Goal: Register for event/course

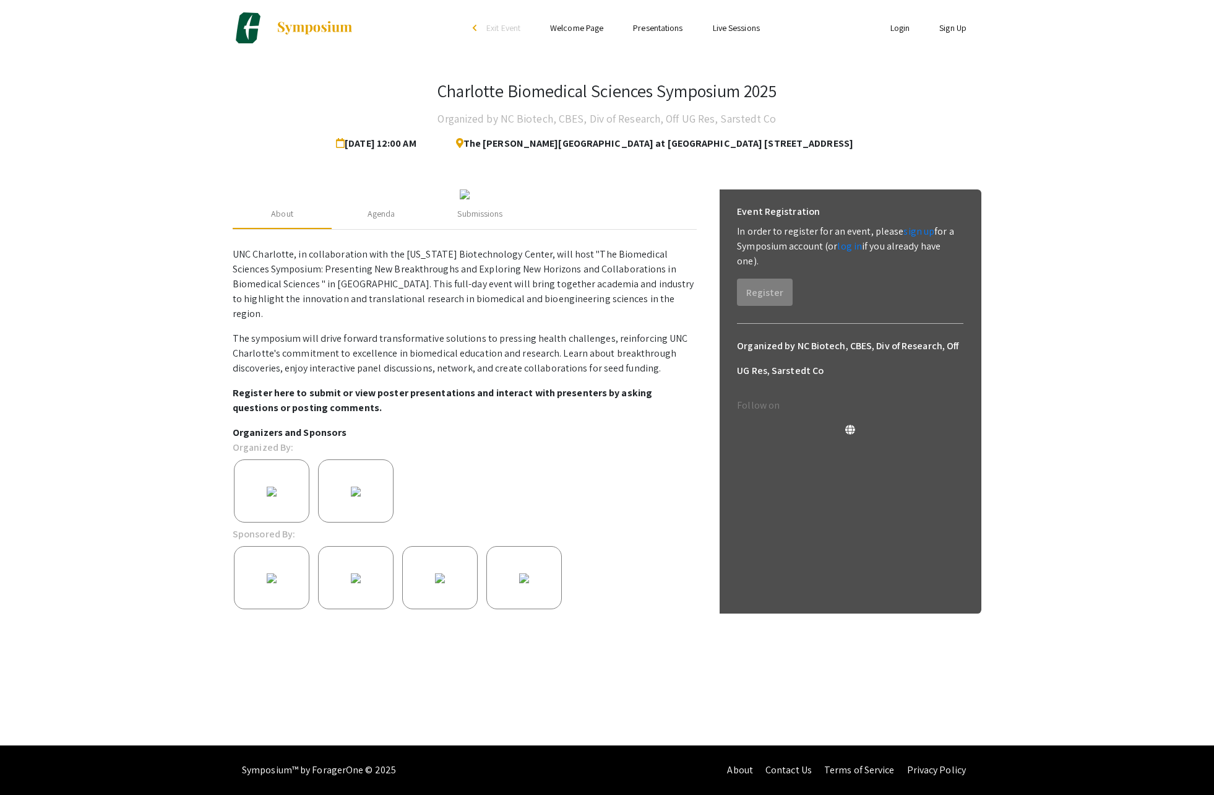
click at [901, 31] on link "Login" at bounding box center [901, 27] width 20 height 11
click at [895, 26] on link "Login" at bounding box center [901, 27] width 20 height 11
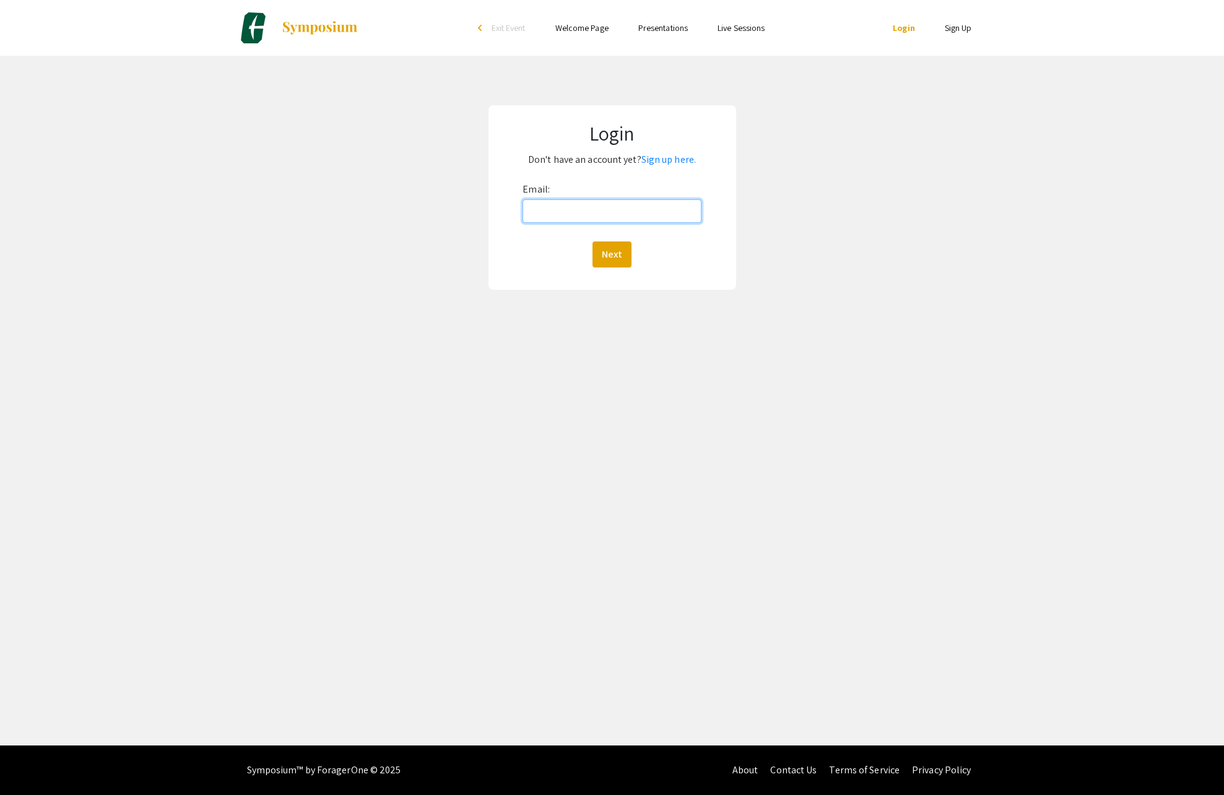
click at [542, 201] on input "Email:" at bounding box center [611, 211] width 178 height 24
type input "[EMAIL_ADDRESS][DOMAIN_NAME]"
click at [622, 259] on button "Next" at bounding box center [611, 254] width 39 height 26
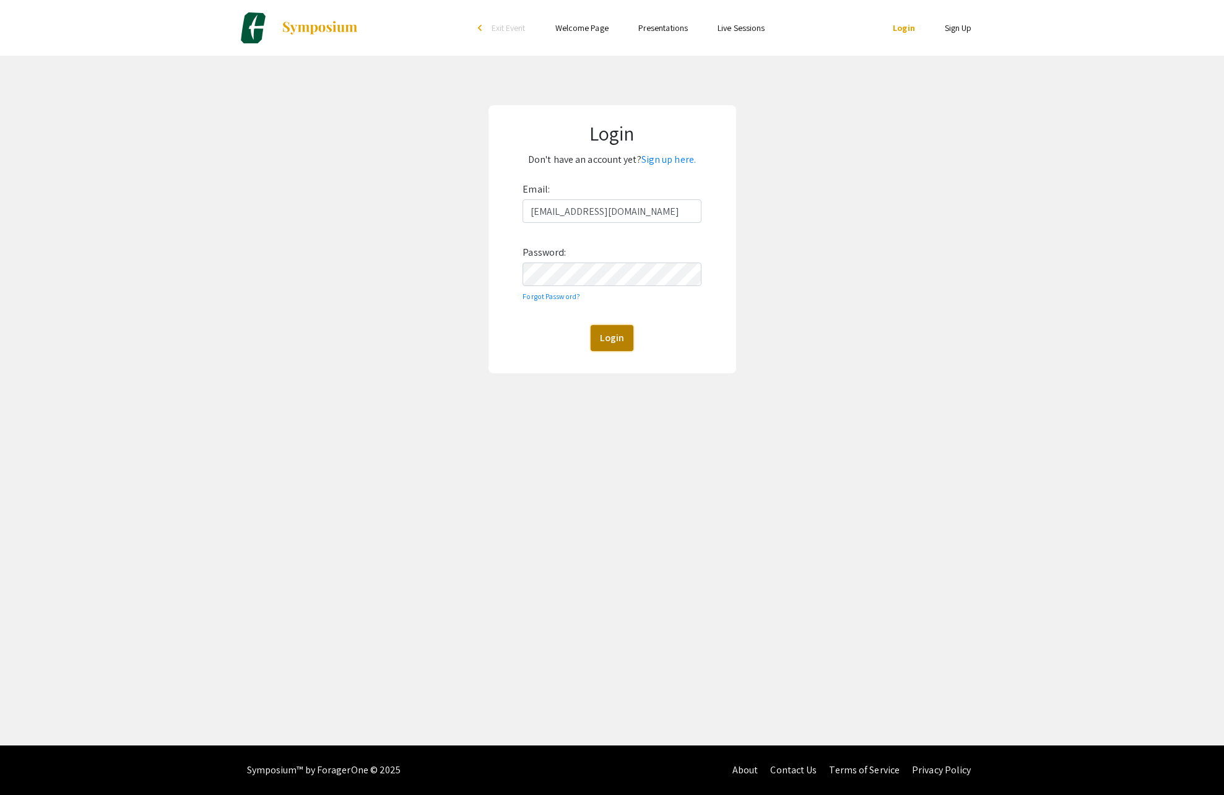
click at [621, 335] on button "Login" at bounding box center [611, 338] width 43 height 26
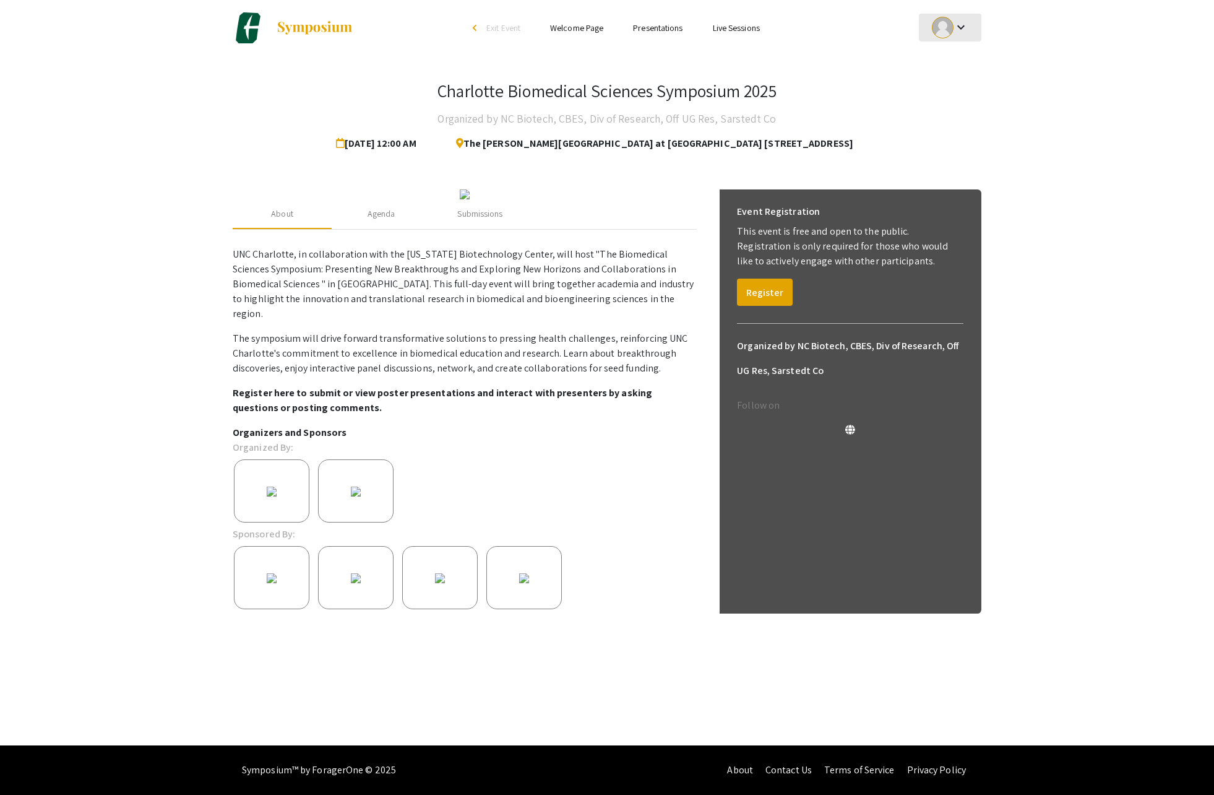
click at [965, 25] on mat-icon "keyboard_arrow_down" at bounding box center [961, 27] width 15 height 15
click at [951, 59] on button "My Account" at bounding box center [957, 61] width 76 height 30
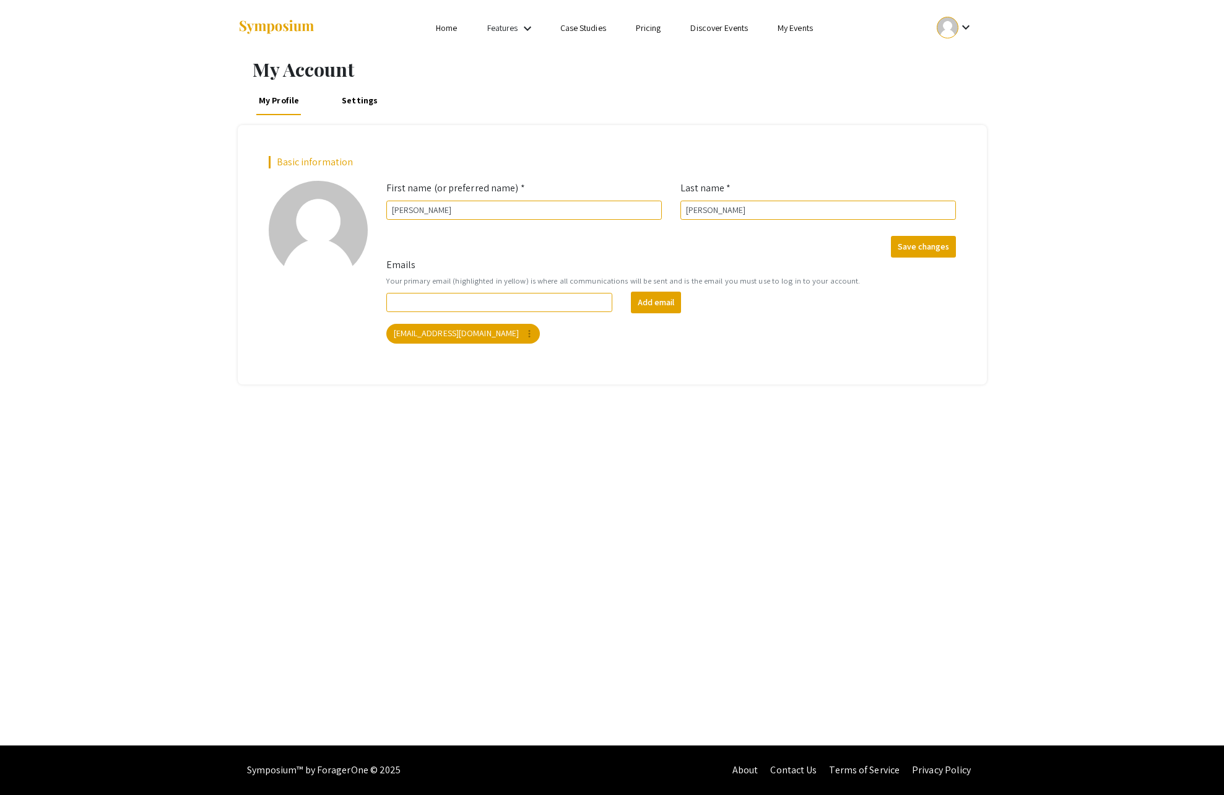
click at [366, 99] on link "Settings" at bounding box center [360, 100] width 42 height 30
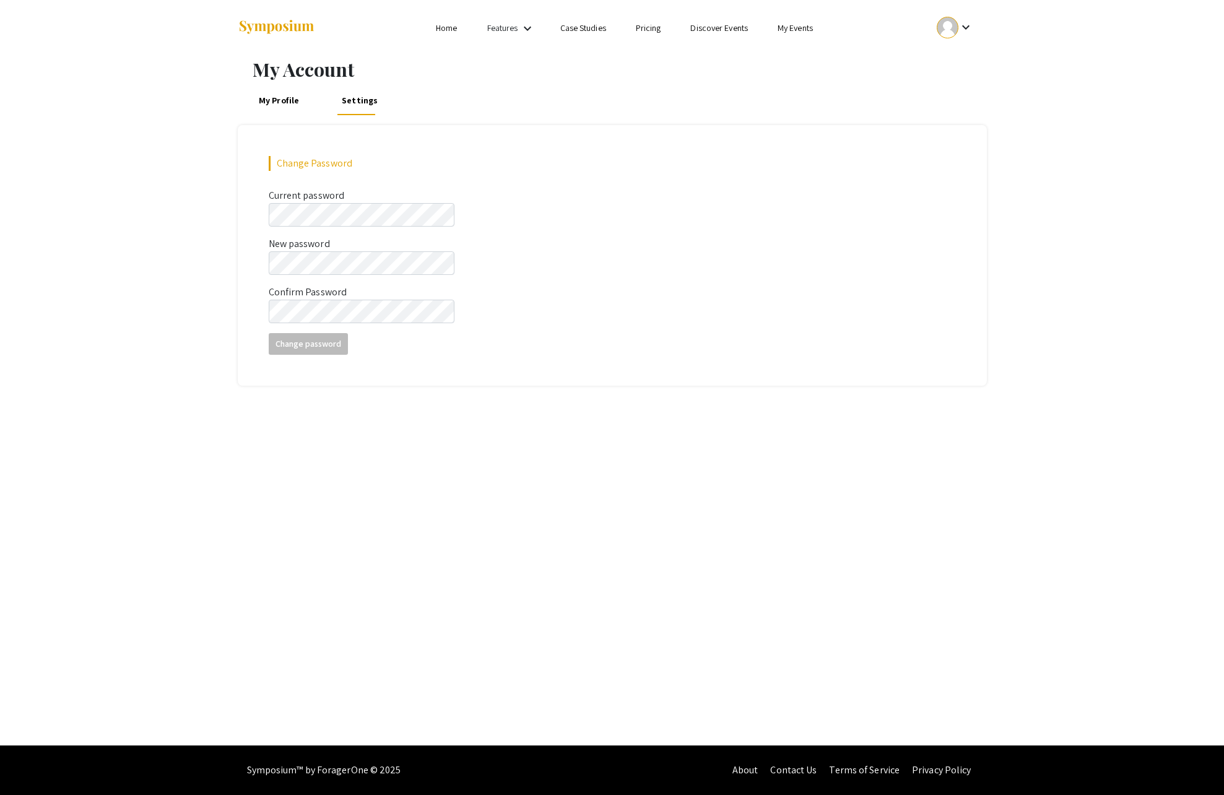
click at [292, 98] on link "My Profile" at bounding box center [279, 100] width 46 height 30
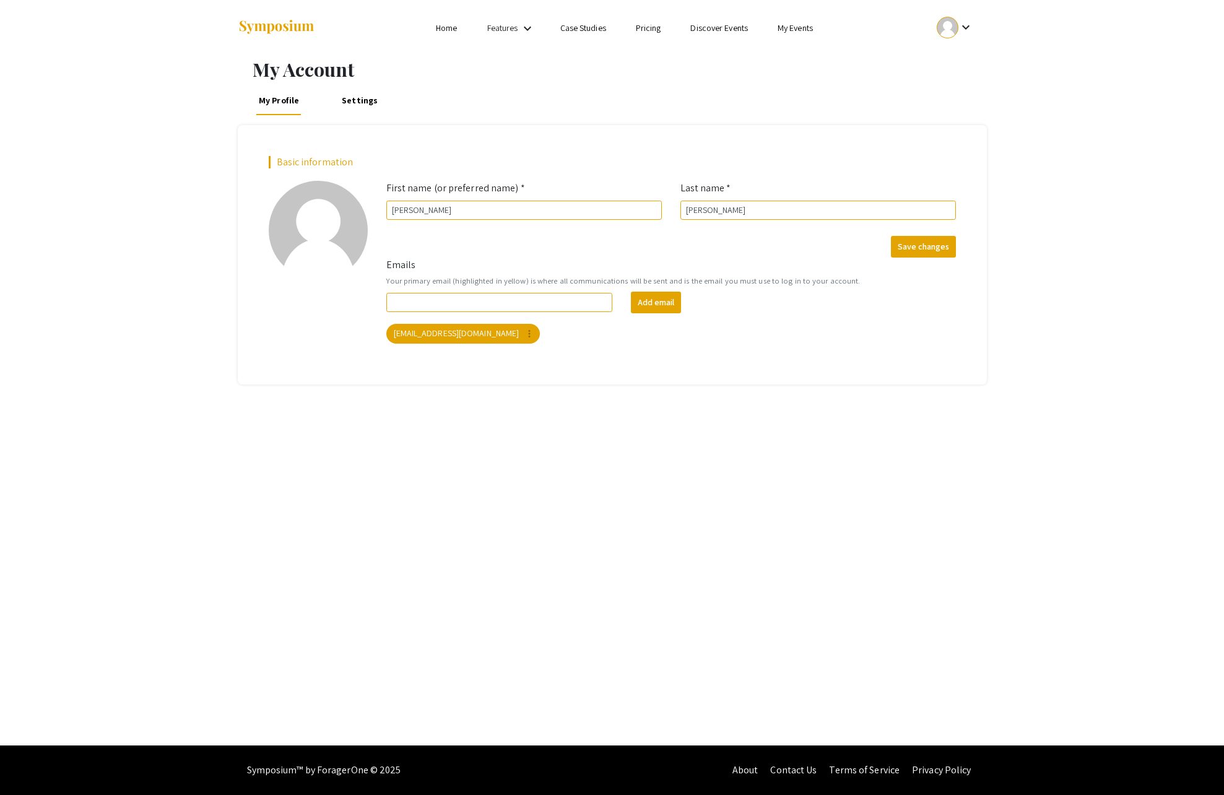
click at [258, 32] on img at bounding box center [276, 27] width 77 height 17
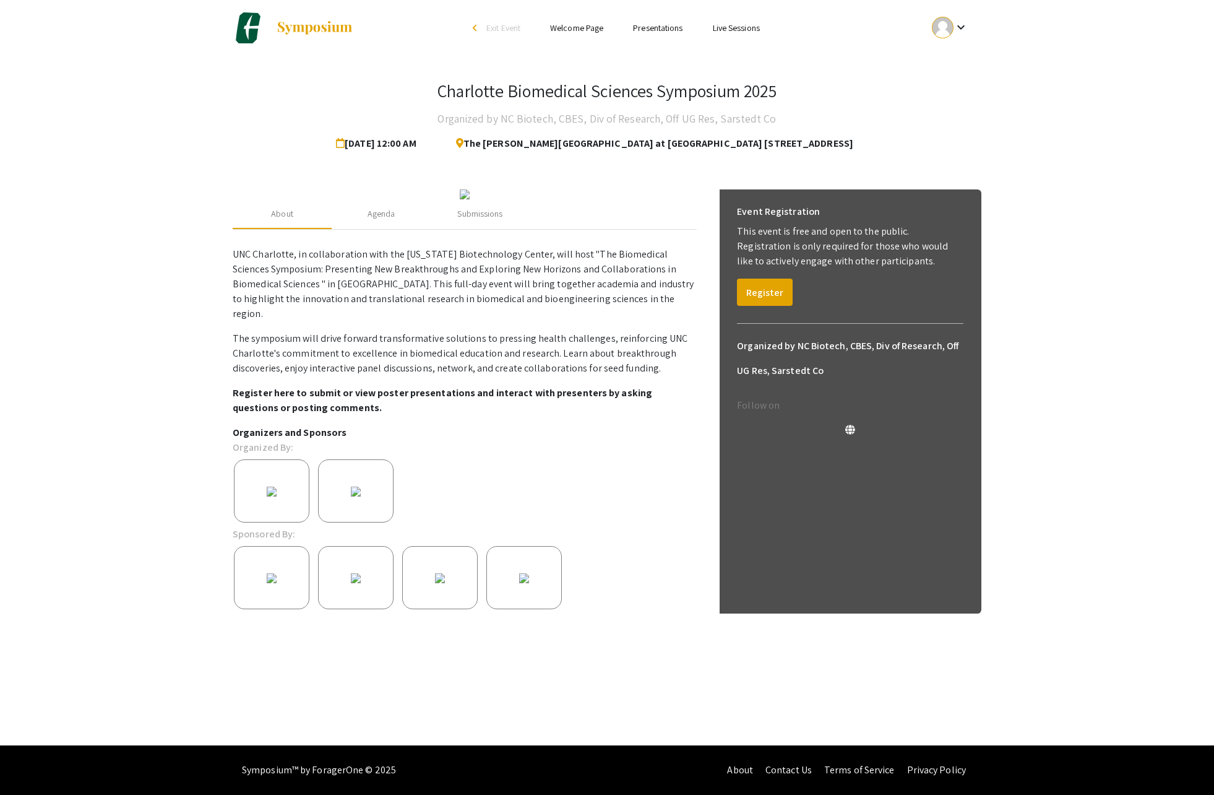
scroll to position [19, 0]
click at [285, 504] on img at bounding box center [272, 491] width 26 height 26
click at [761, 279] on button "Register" at bounding box center [765, 292] width 56 height 27
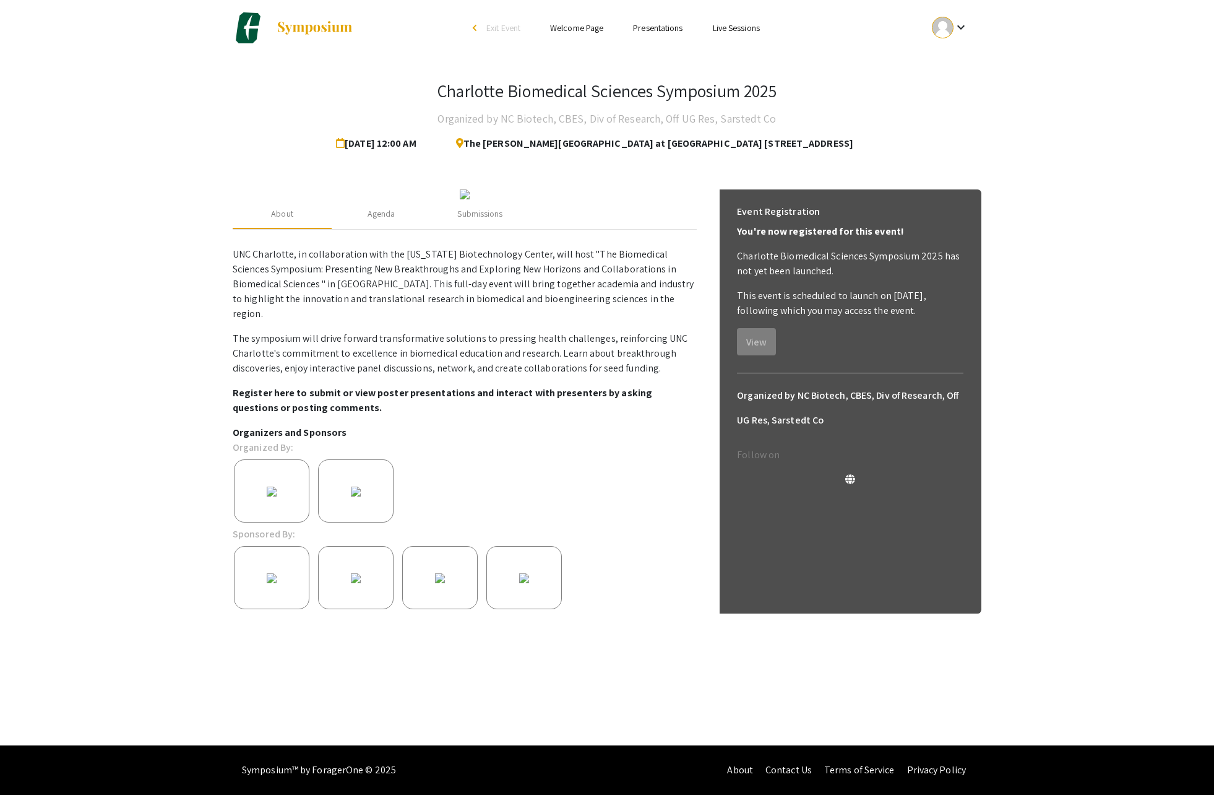
scroll to position [0, 0]
